Goal: Transaction & Acquisition: Book appointment/travel/reservation

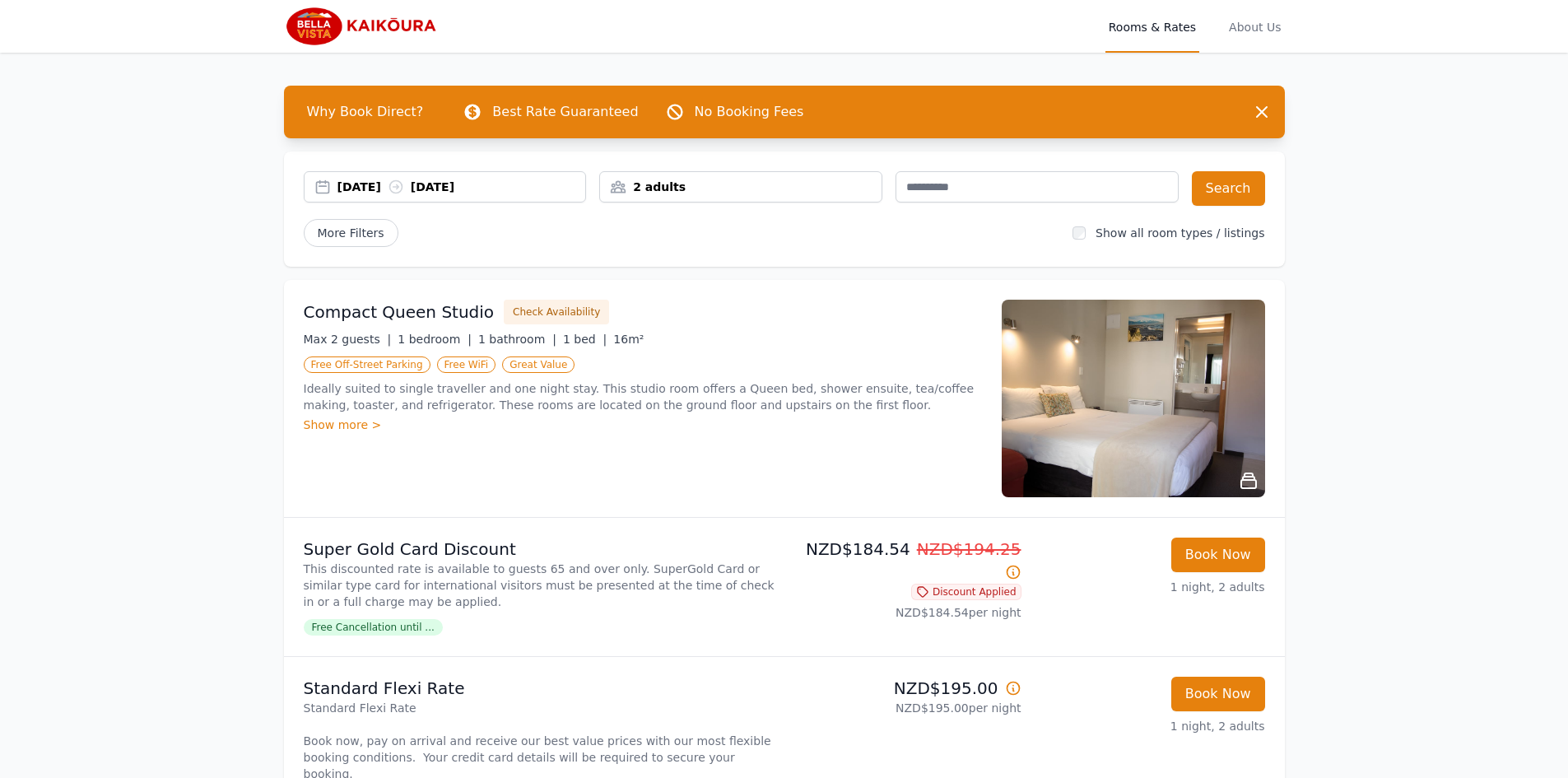
click at [347, 428] on div "Show more >" at bounding box center [643, 425] width 678 height 17
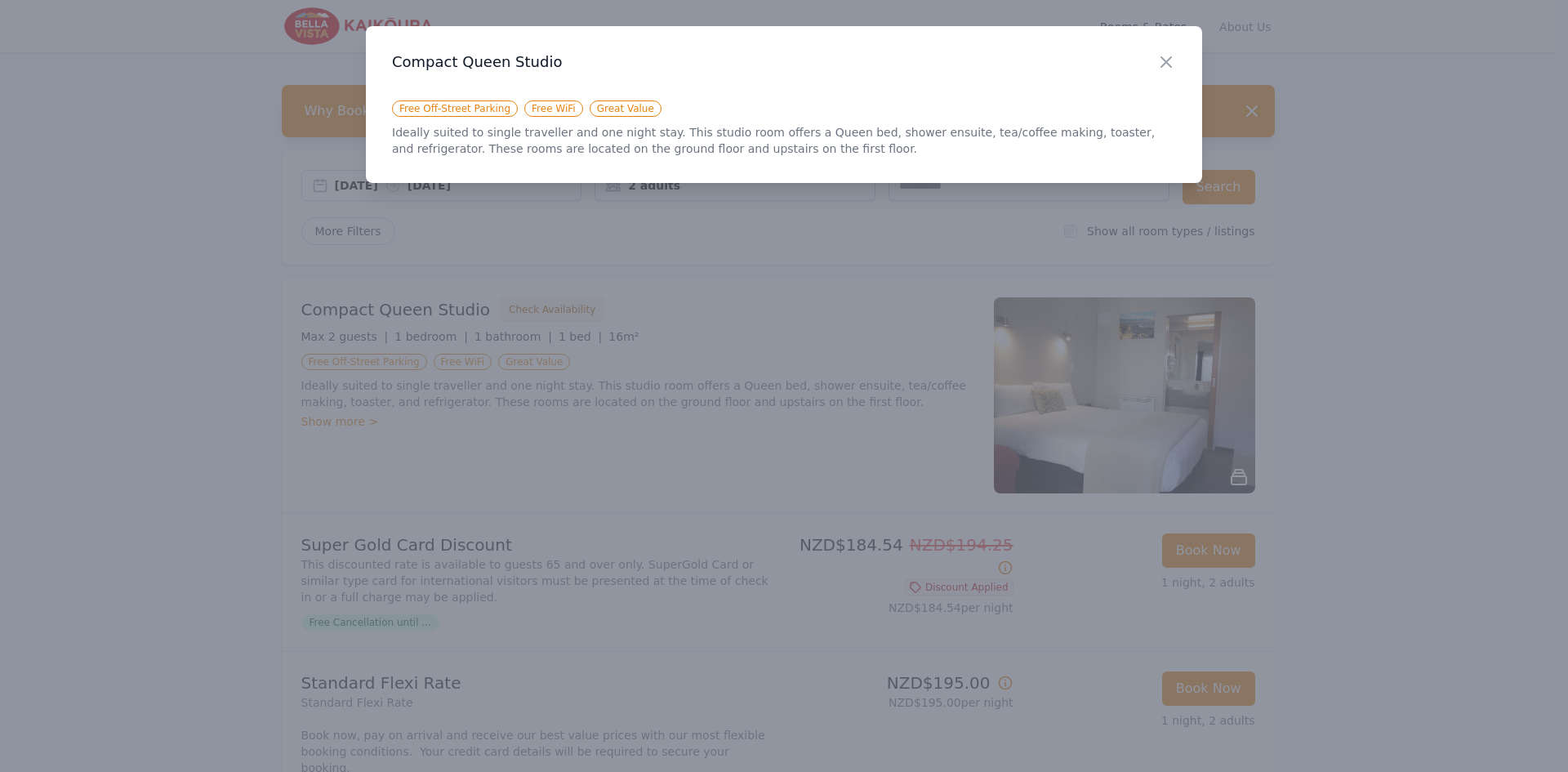
drag, startPoint x: 1332, startPoint y: -19, endPoint x: 100, endPoint y: 192, distance: 1249.9
click at [100, 192] on div at bounding box center [784, 386] width 1568 height 772
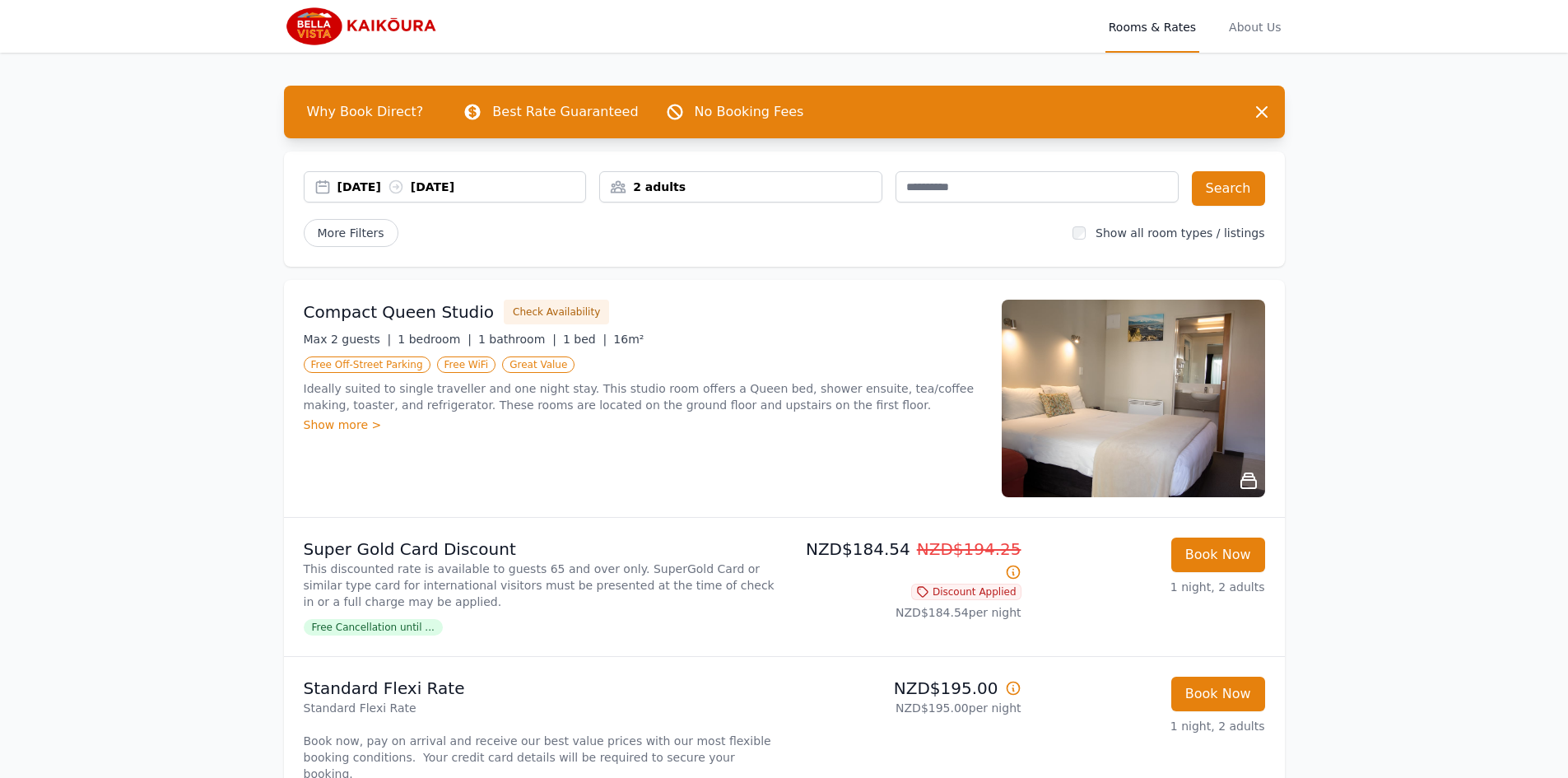
click at [306, 20] on img at bounding box center [363, 26] width 159 height 39
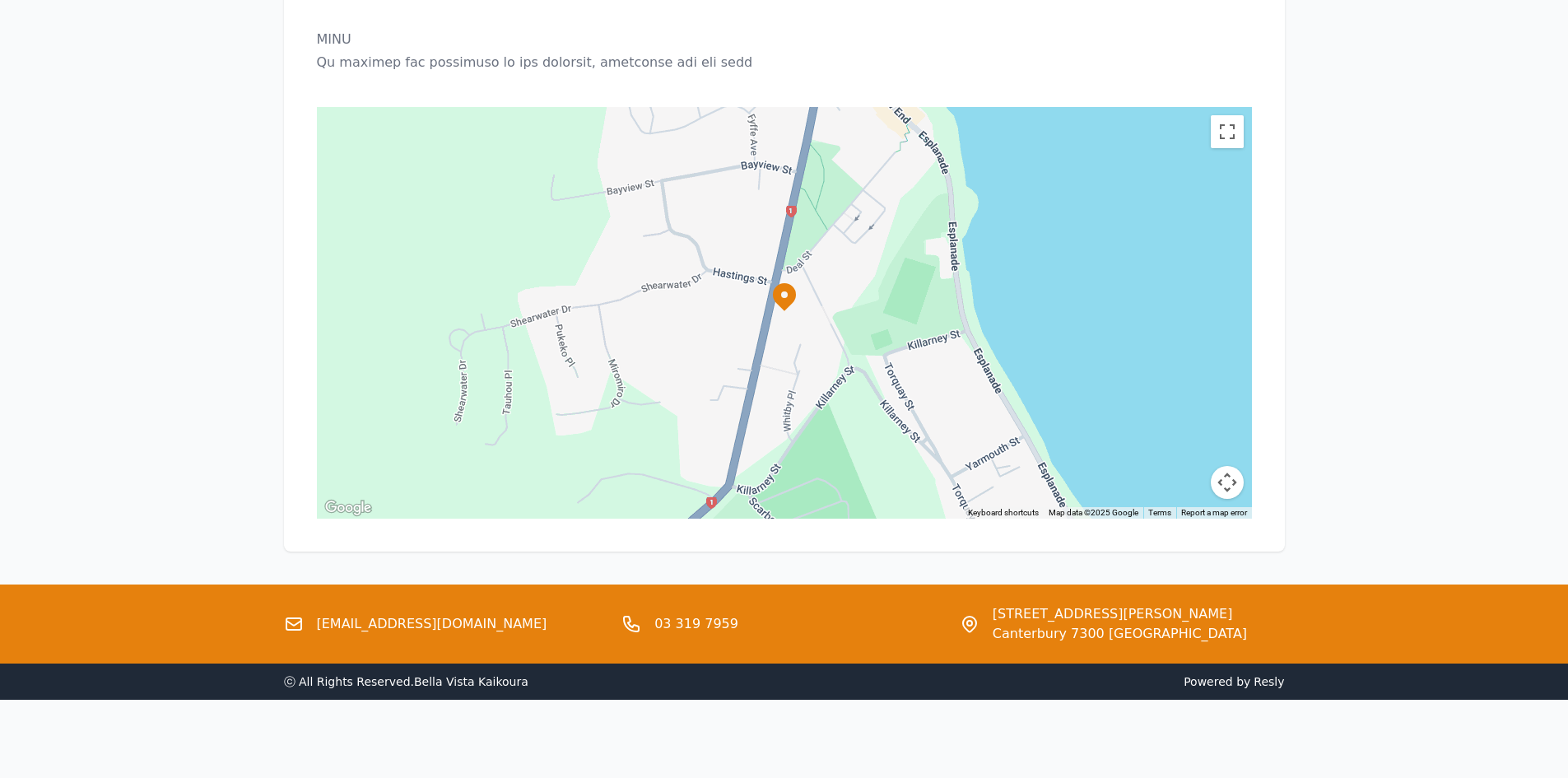
scroll to position [2028, 0]
drag, startPoint x: 472, startPoint y: 625, endPoint x: 318, endPoint y: 622, distance: 154.0
click at [318, 622] on div "[EMAIL_ADDRESS][DOMAIN_NAME]" at bounding box center [446, 623] width 325 height 39
copy link "[EMAIL_ADDRESS][DOMAIN_NAME]"
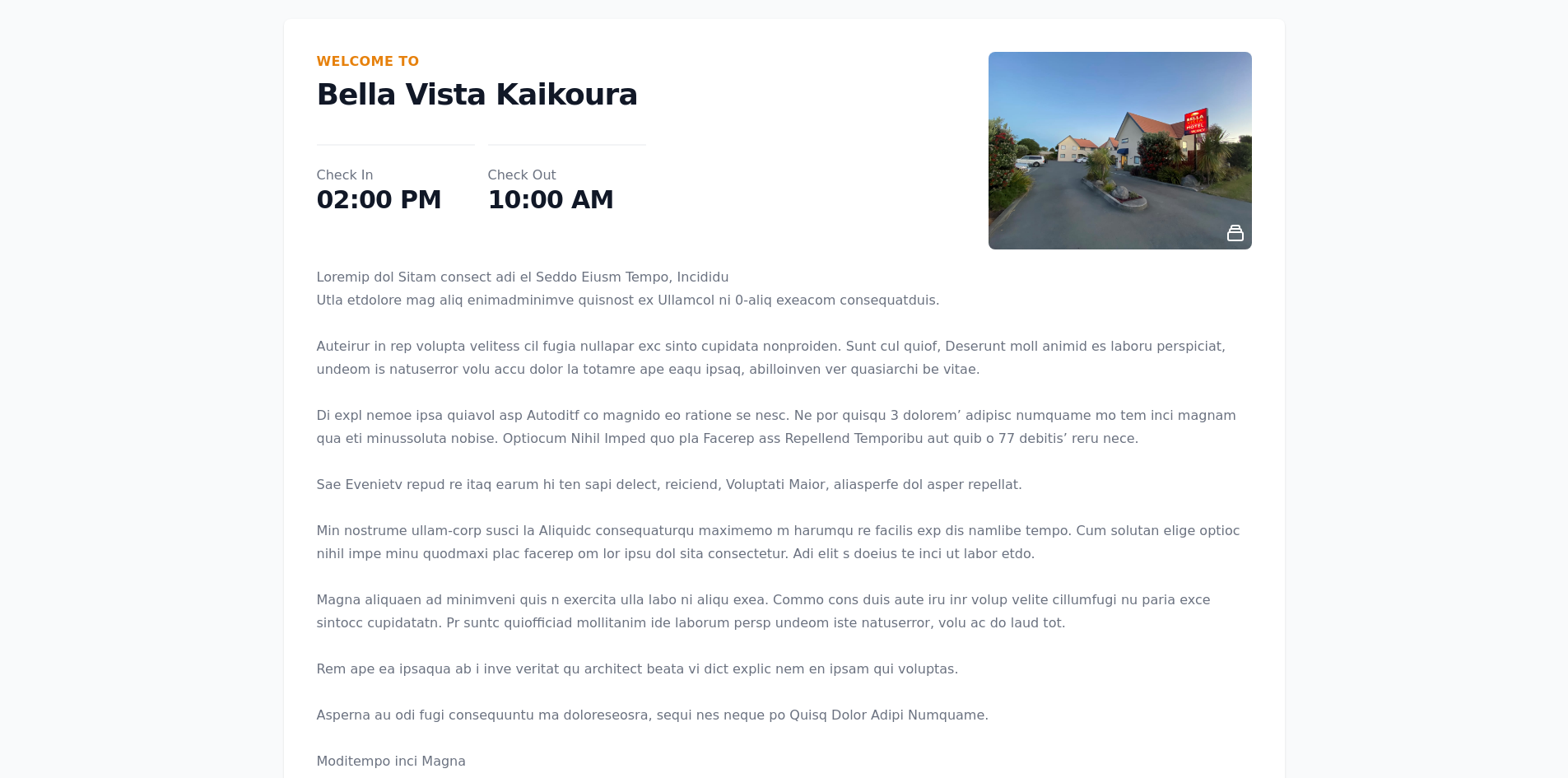
scroll to position [0, 0]
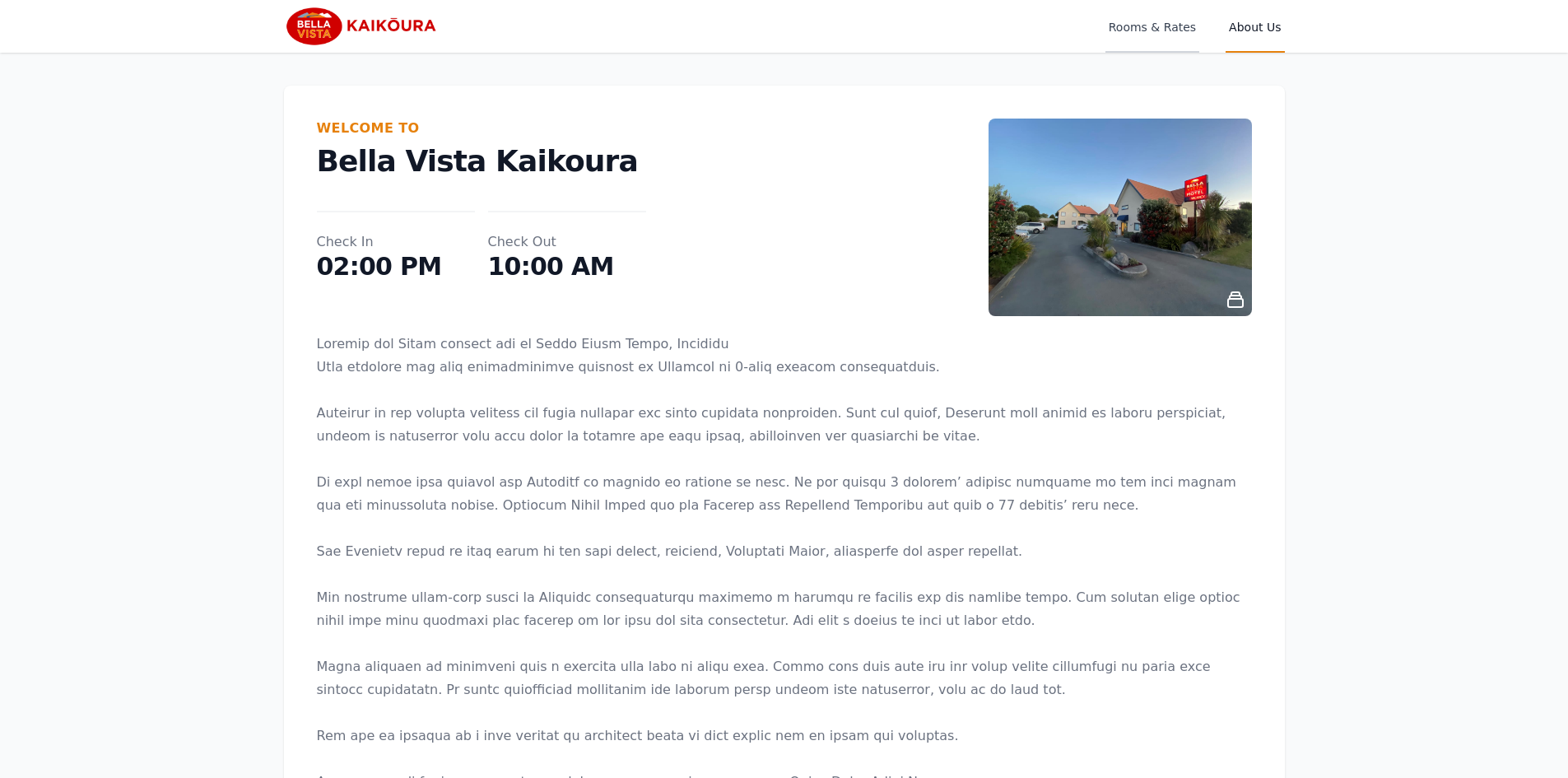
click at [1161, 28] on span "Rooms & Rates" at bounding box center [1153, 26] width 94 height 52
